Goal: Find specific page/section

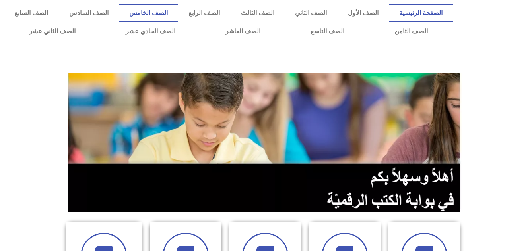
click at [178, 9] on link "الصف الخامس" at bounding box center [148, 13] width 59 height 18
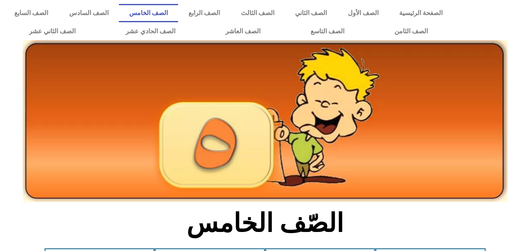
drag, startPoint x: 516, startPoint y: 237, endPoint x: 516, endPoint y: 246, distance: 8.3
click at [516, 246] on section "الصّف الخامس" at bounding box center [265, 227] width 530 height 41
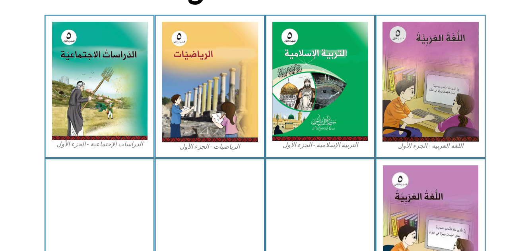
scroll to position [270, 0]
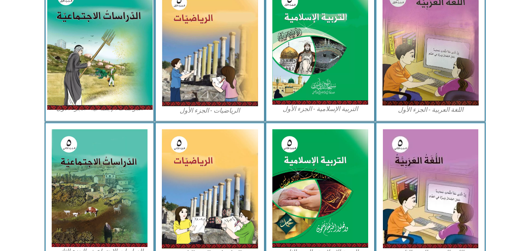
click at [133, 51] on img at bounding box center [99, 45] width 106 height 130
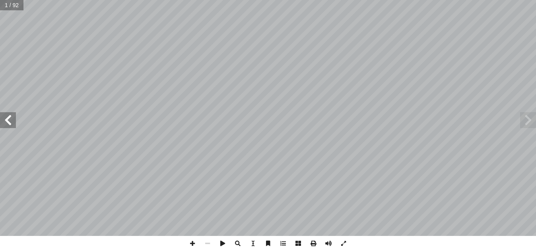
click at [13, 121] on span at bounding box center [8, 120] width 16 height 16
click at [14, 121] on span at bounding box center [8, 120] width 16 height 16
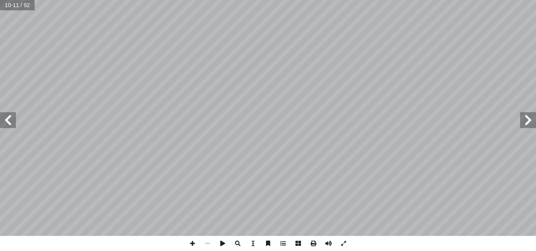
click at [14, 121] on span at bounding box center [8, 120] width 16 height 16
click at [190, 245] on span at bounding box center [192, 243] width 15 height 15
